Goal: Task Accomplishment & Management: Use online tool/utility

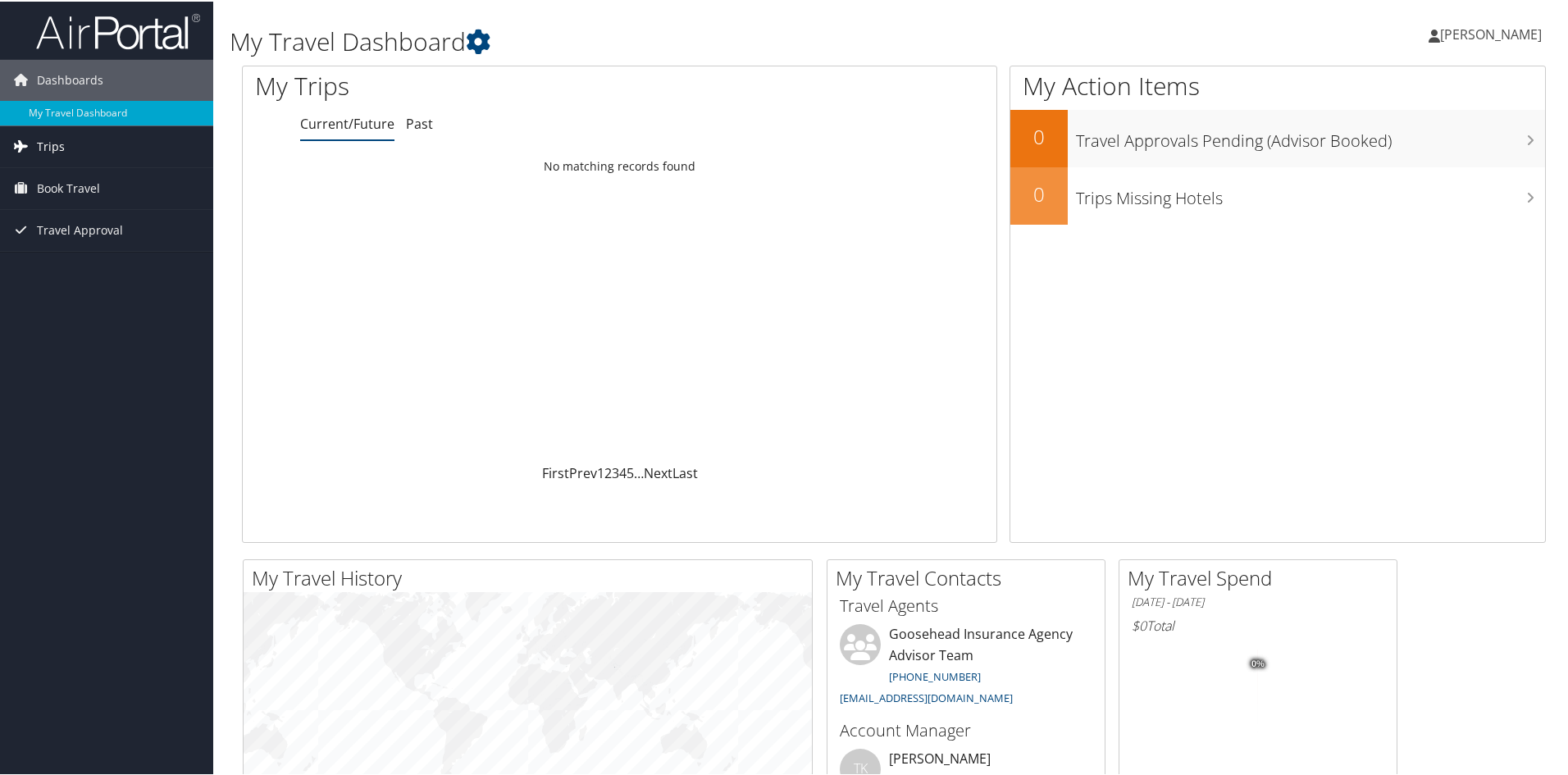
click at [76, 135] on link "Trips" at bounding box center [106, 146] width 213 height 41
click at [98, 247] on span "Book Travel" at bounding box center [68, 261] width 63 height 41
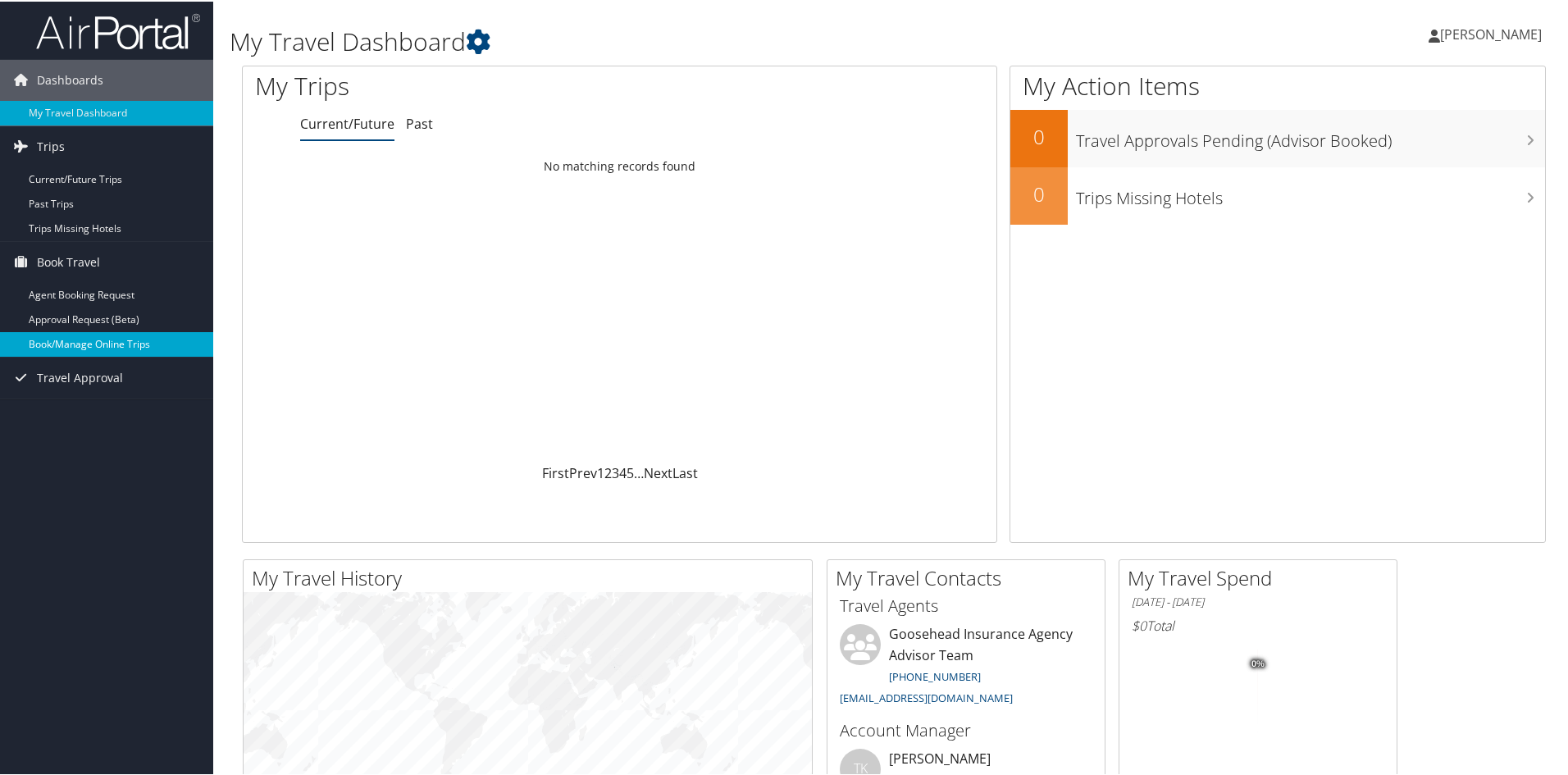
click at [142, 338] on link "Book/Manage Online Trips" at bounding box center [106, 342] width 213 height 25
click at [141, 344] on link "Book/Manage Online Trips" at bounding box center [106, 342] width 213 height 25
